Goal: Task Accomplishment & Management: Complete application form

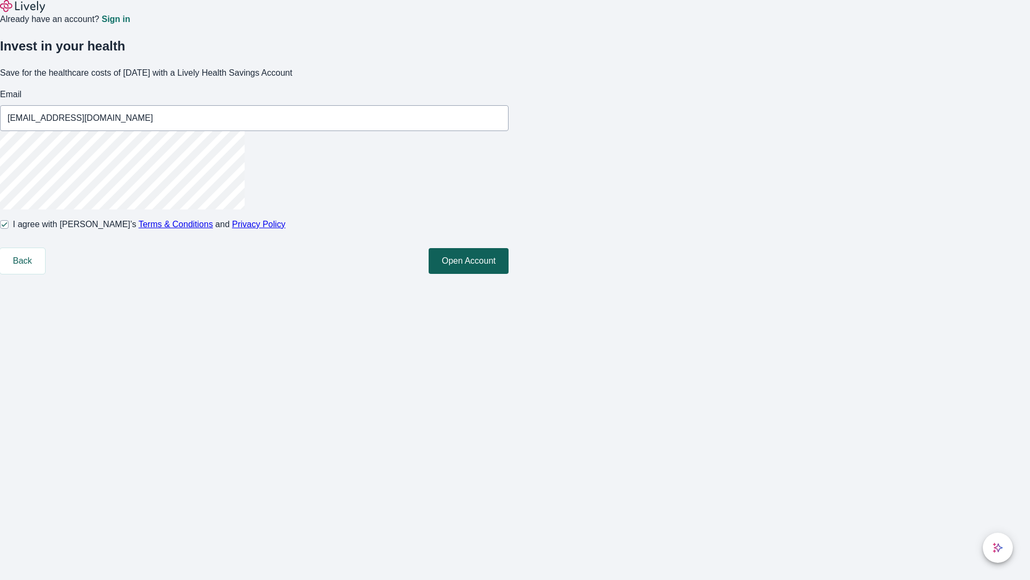
click at [509, 274] on button "Open Account" at bounding box center [469, 261] width 80 height 26
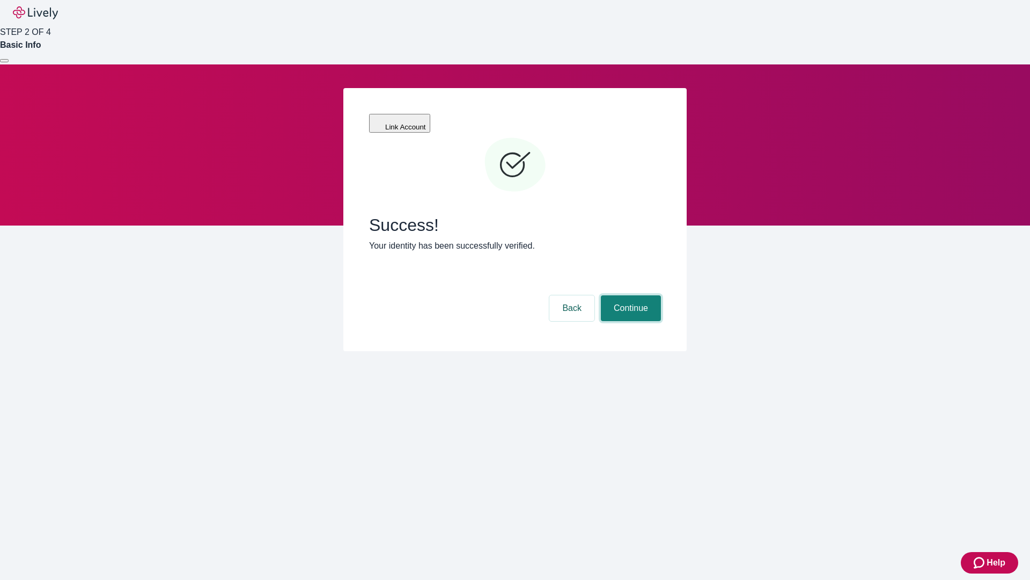
click at [629, 295] on button "Continue" at bounding box center [631, 308] width 60 height 26
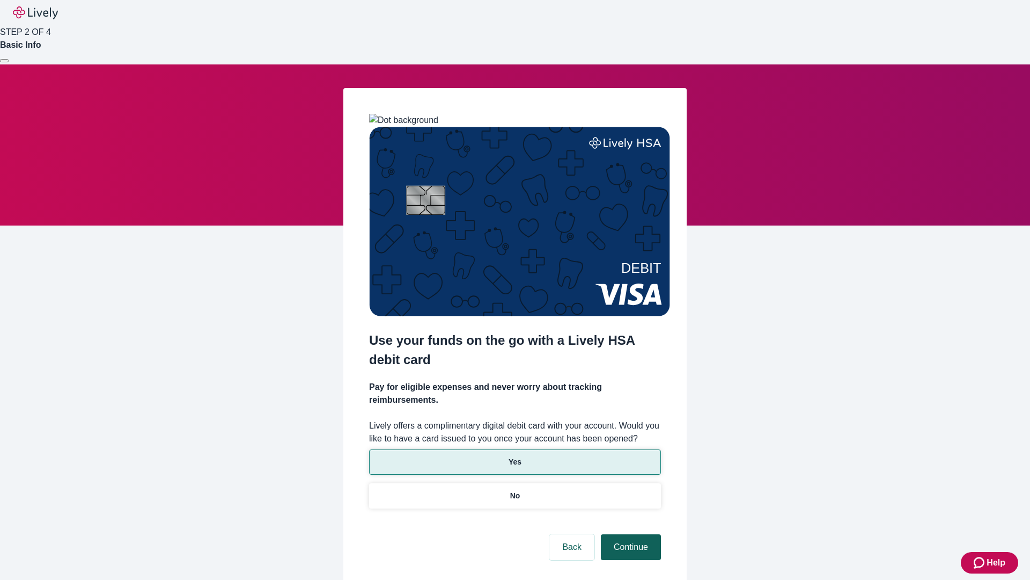
click at [515, 490] on p "No" at bounding box center [515, 495] width 10 height 11
click at [629, 534] on button "Continue" at bounding box center [631, 547] width 60 height 26
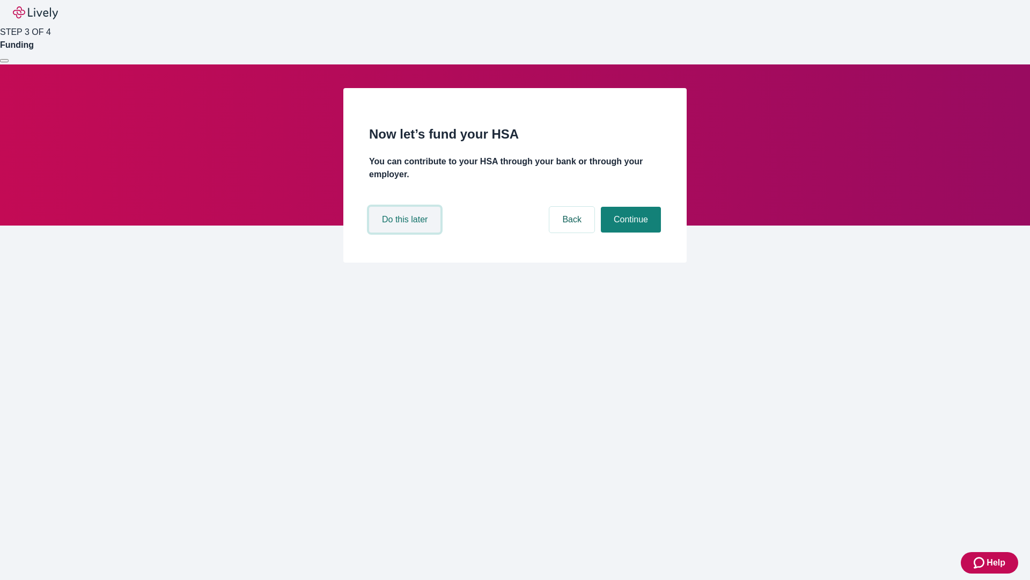
click at [406, 232] on button "Do this later" at bounding box center [404, 220] width 71 height 26
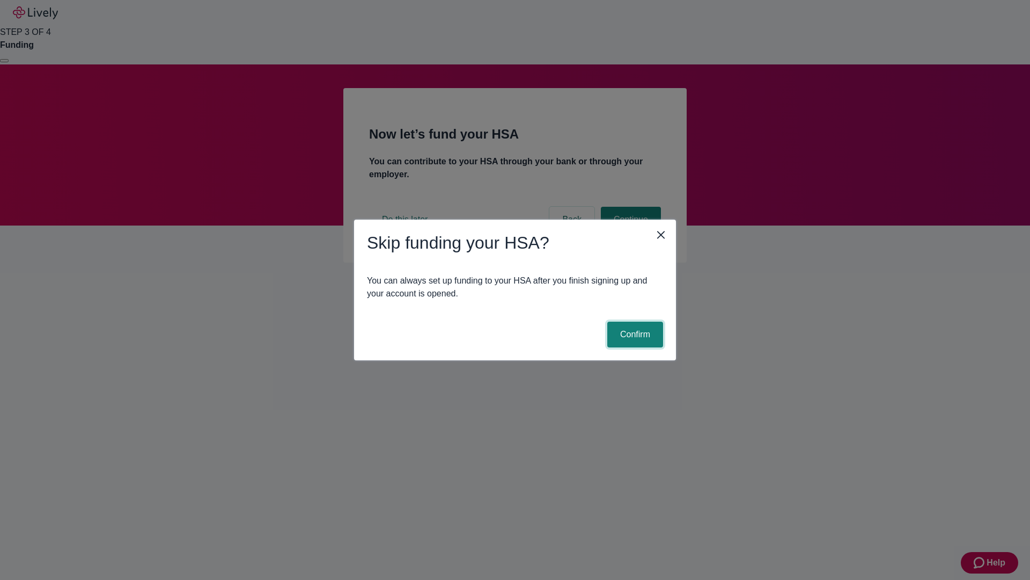
click at [634, 334] on button "Confirm" at bounding box center [635, 334] width 56 height 26
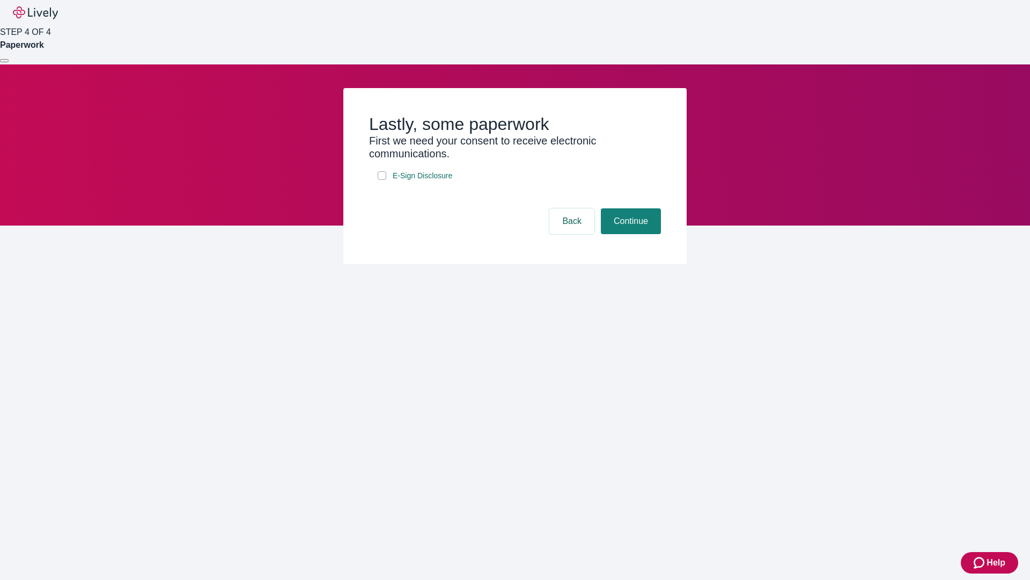
click at [382, 180] on input "E-Sign Disclosure" at bounding box center [382, 175] width 9 height 9
checkbox input "true"
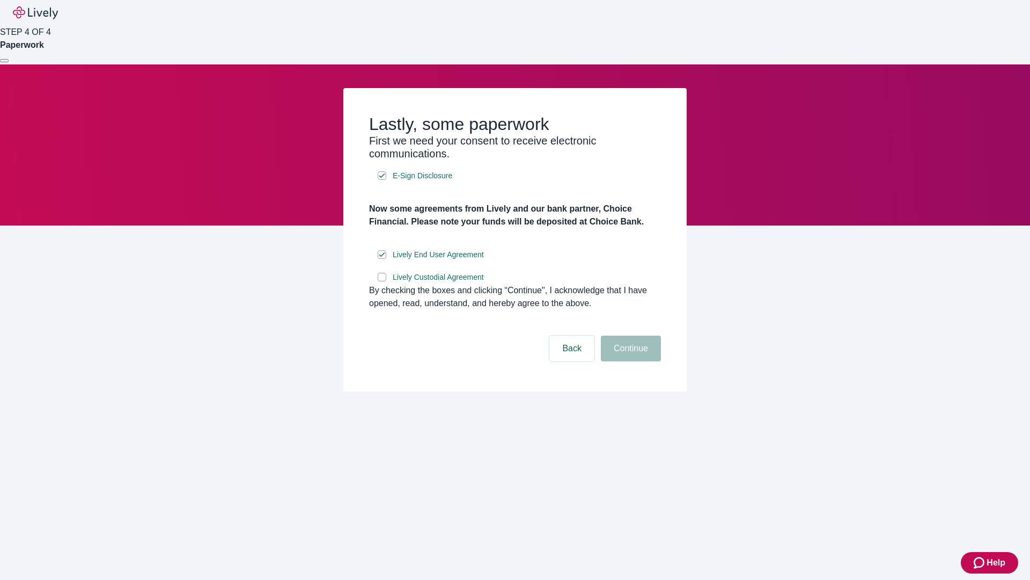
click at [382, 281] on input "Lively Custodial Agreement" at bounding box center [382, 277] width 9 height 9
checkbox input "true"
click at [629, 361] on button "Continue" at bounding box center [631, 348] width 60 height 26
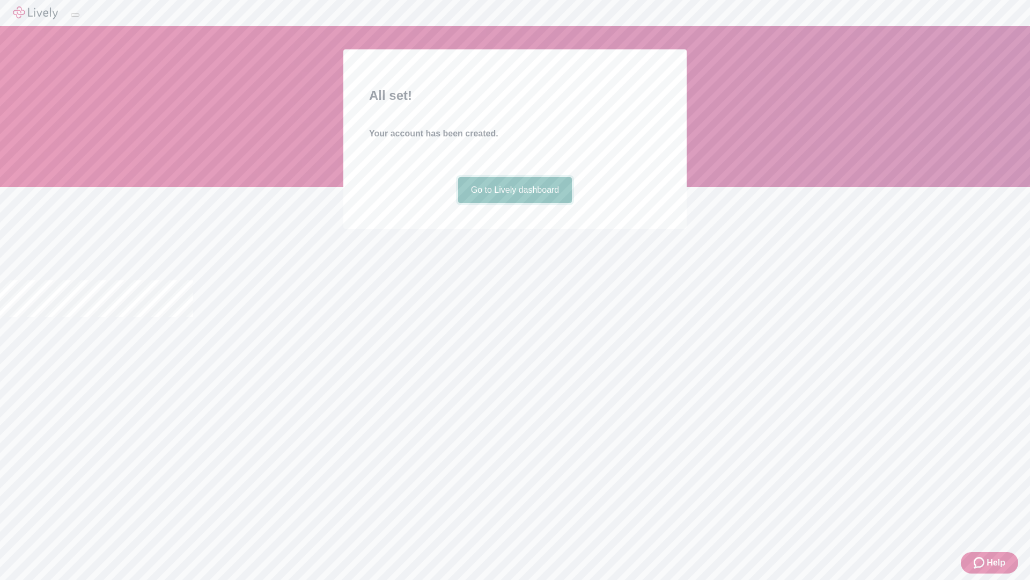
click at [515, 203] on link "Go to Lively dashboard" at bounding box center [515, 190] width 114 height 26
